Goal: Task Accomplishment & Management: Manage account settings

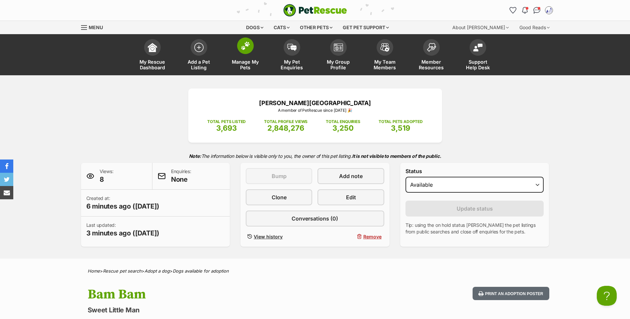
click at [243, 47] on img at bounding box center [245, 46] width 9 height 9
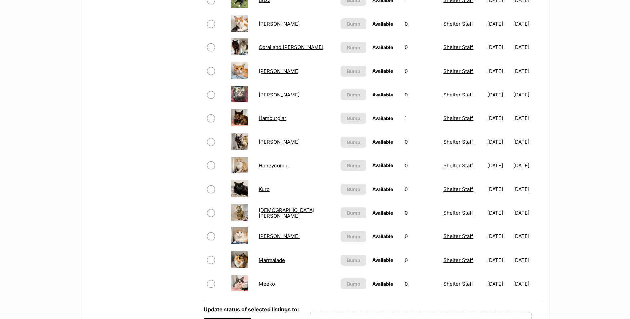
scroll to position [425, 0]
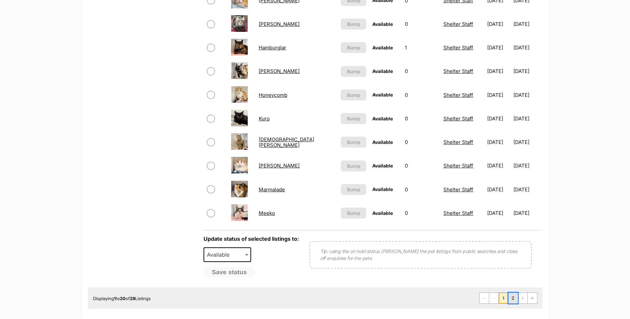
click at [514, 304] on link "2" at bounding box center [512, 298] width 9 height 11
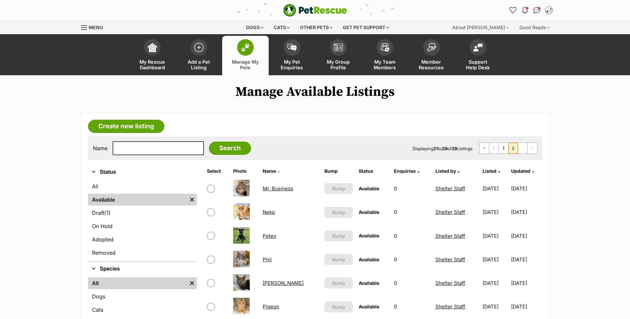
scroll to position [71, 0]
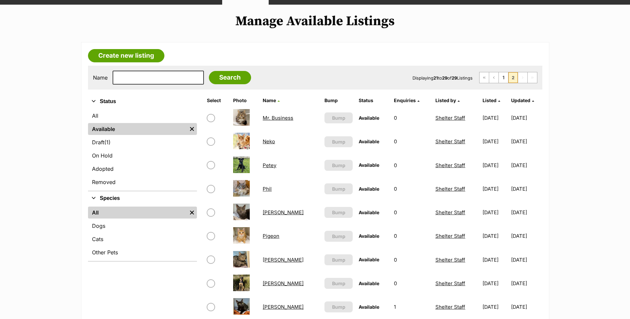
click at [267, 287] on link "[PERSON_NAME]" at bounding box center [283, 284] width 41 height 6
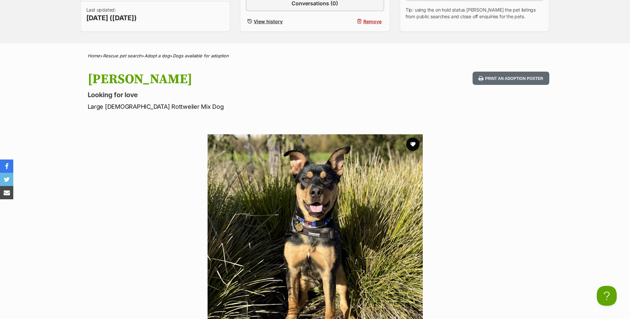
scroll to position [4, 0]
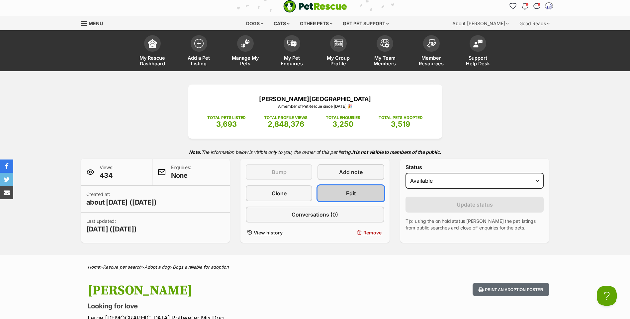
click at [339, 201] on link "Edit" at bounding box center [350, 194] width 66 height 16
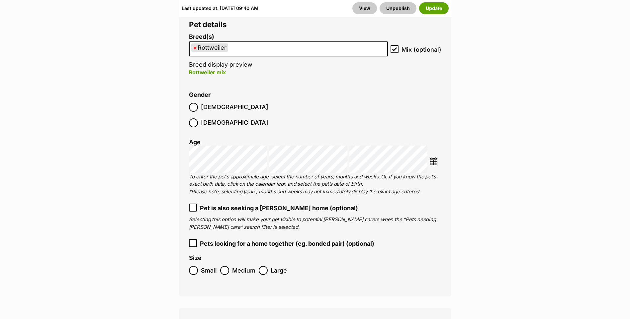
scroll to position [1063, 0]
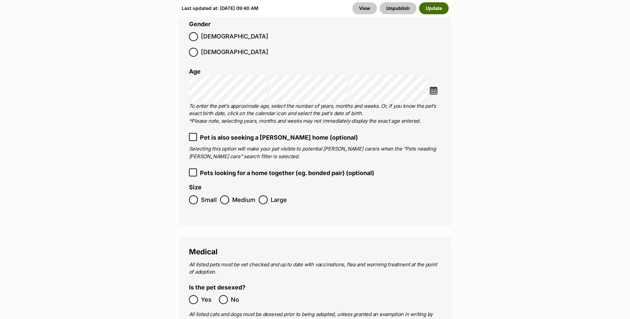
click at [433, 11] on button "Update" at bounding box center [434, 8] width 30 height 12
